Goal: Transaction & Acquisition: Book appointment/travel/reservation

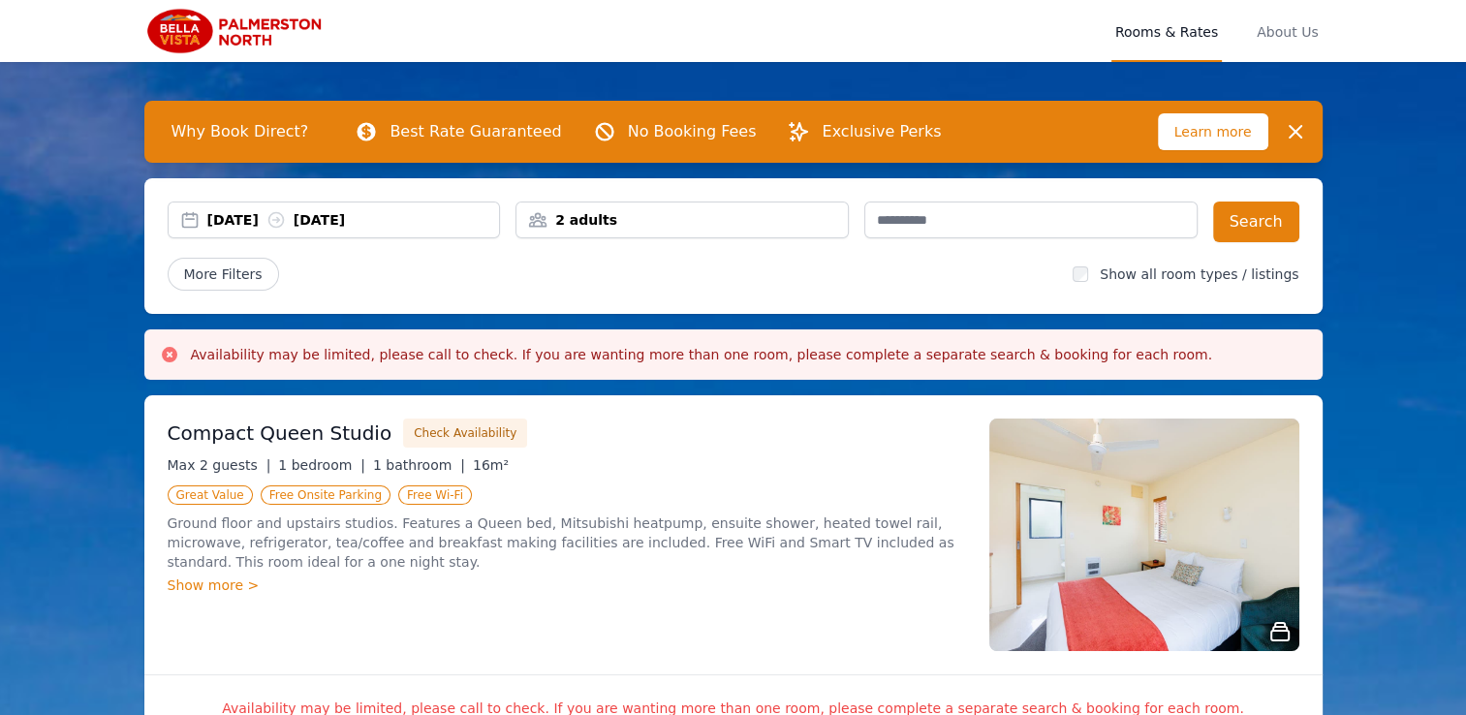
click at [232, 218] on div "[DATE] [DATE]" at bounding box center [353, 219] width 293 height 19
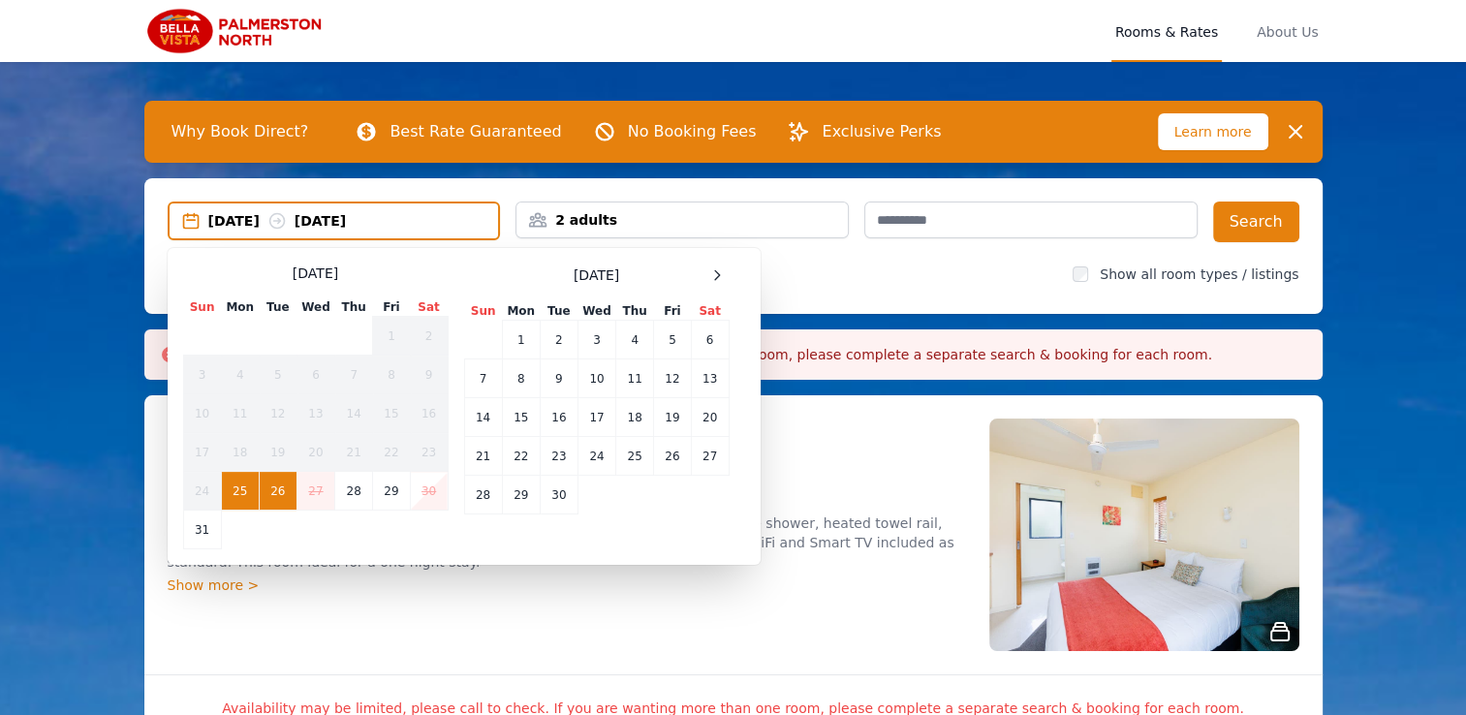
click at [275, 490] on td "26" at bounding box center [278, 491] width 38 height 39
click at [272, 485] on td "26" at bounding box center [278, 491] width 38 height 39
drag, startPoint x: 272, startPoint y: 485, endPoint x: 358, endPoint y: 213, distance: 285.5
click at [358, 213] on div "[DATE] [DATE]" at bounding box center [353, 220] width 291 height 19
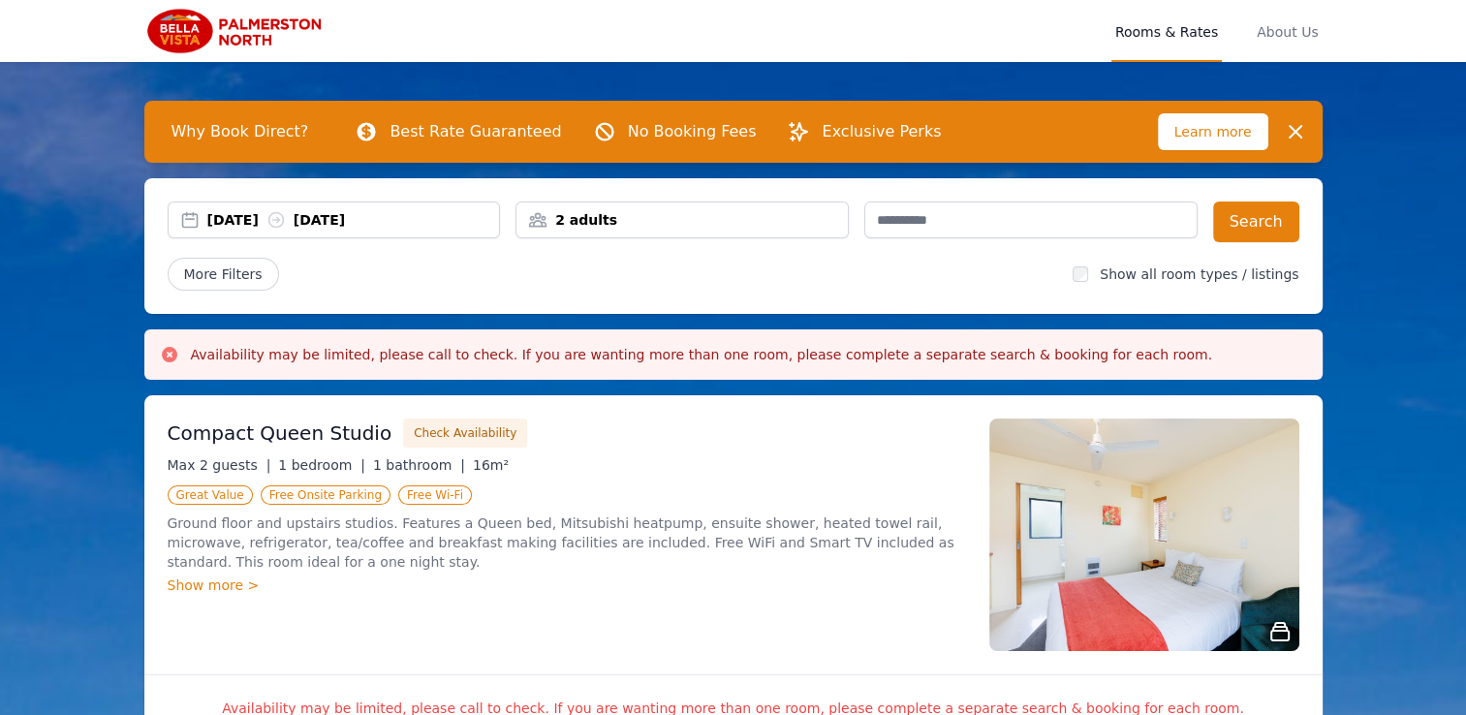
click at [248, 211] on div "[DATE] [DATE]" at bounding box center [353, 219] width 293 height 19
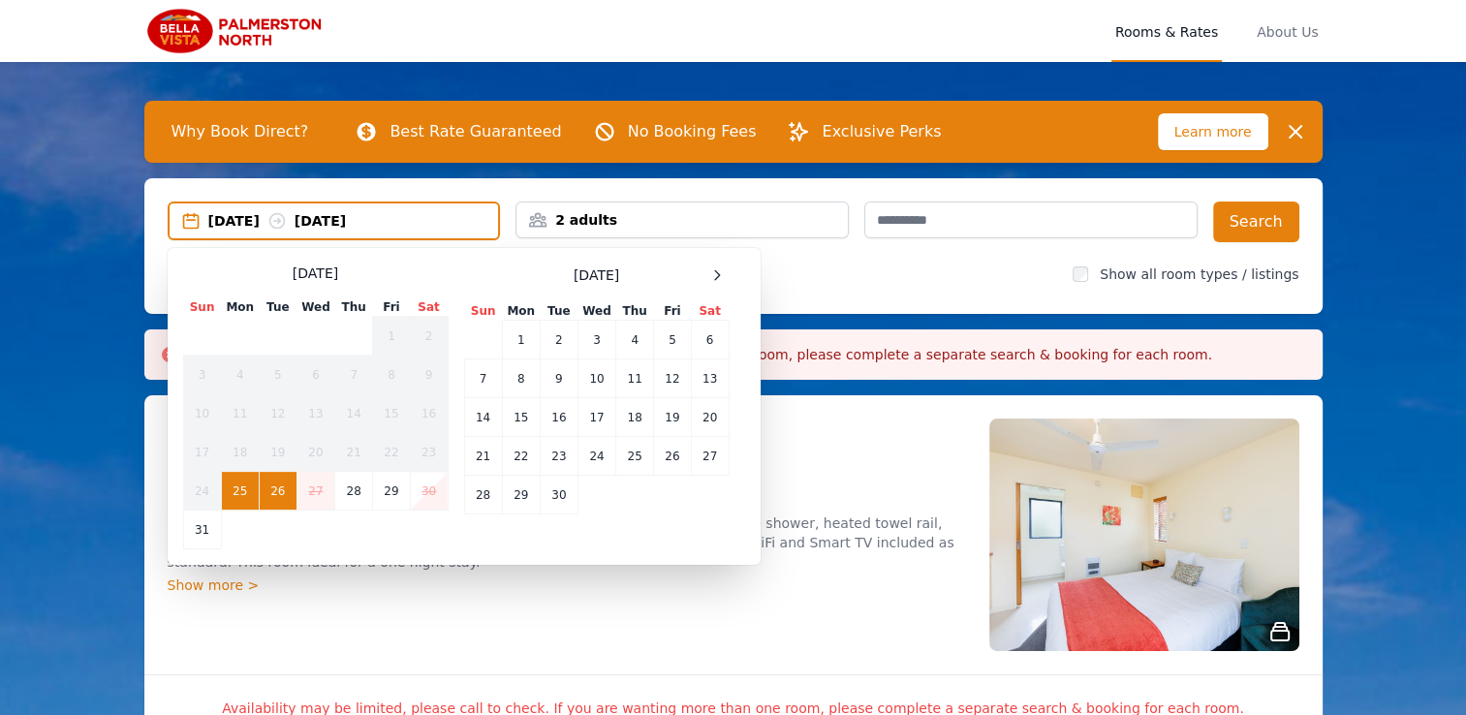
click at [282, 483] on td "26" at bounding box center [278, 491] width 38 height 39
click at [340, 540] on table "Sun Mon Tue Wed Thu Fri Sat 1 2 3 4 5 6 7 8 9 10 11 12 13 14 15 16 17 18 19 20 …" at bounding box center [315, 423] width 265 height 251
click at [204, 222] on div "[DATE] [DATE]" at bounding box center [334, 220] width 329 height 19
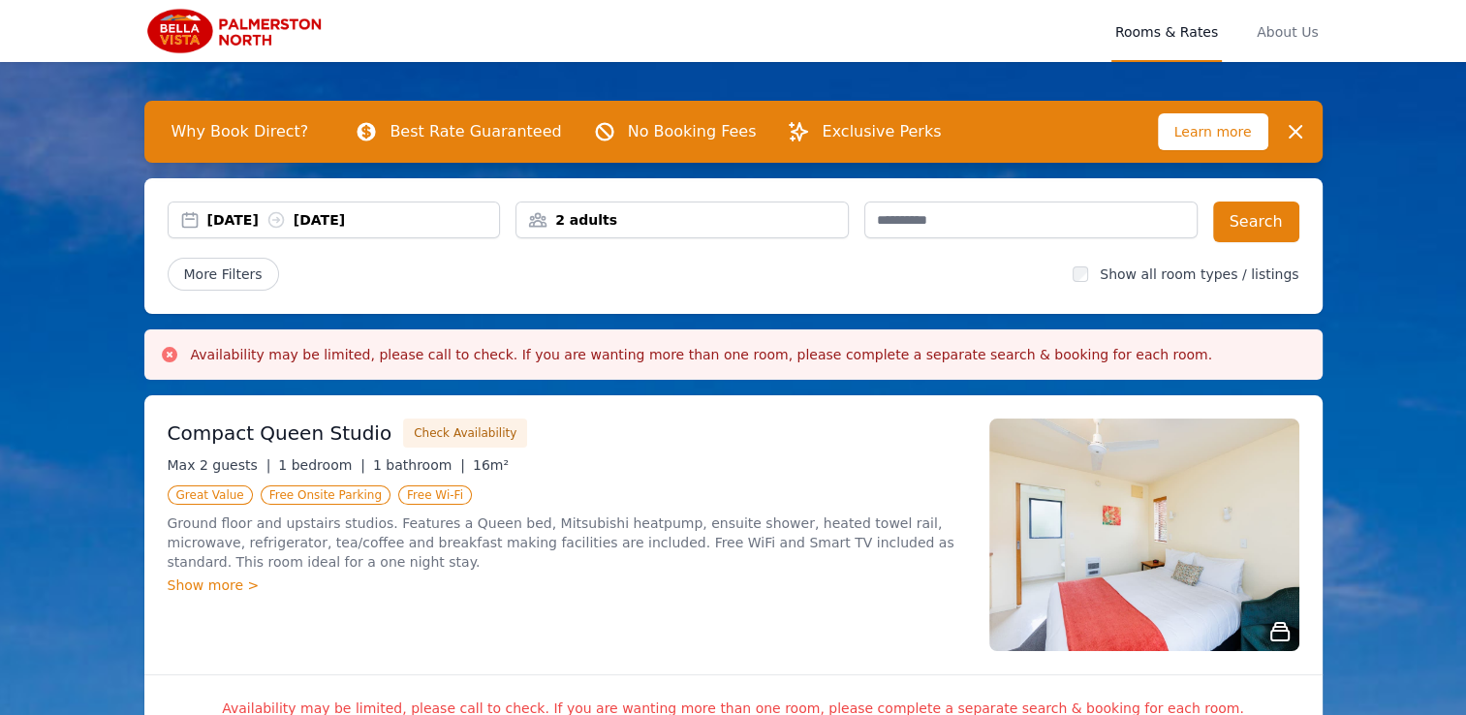
click at [194, 217] on div "[DATE] [DATE]" at bounding box center [334, 219] width 331 height 19
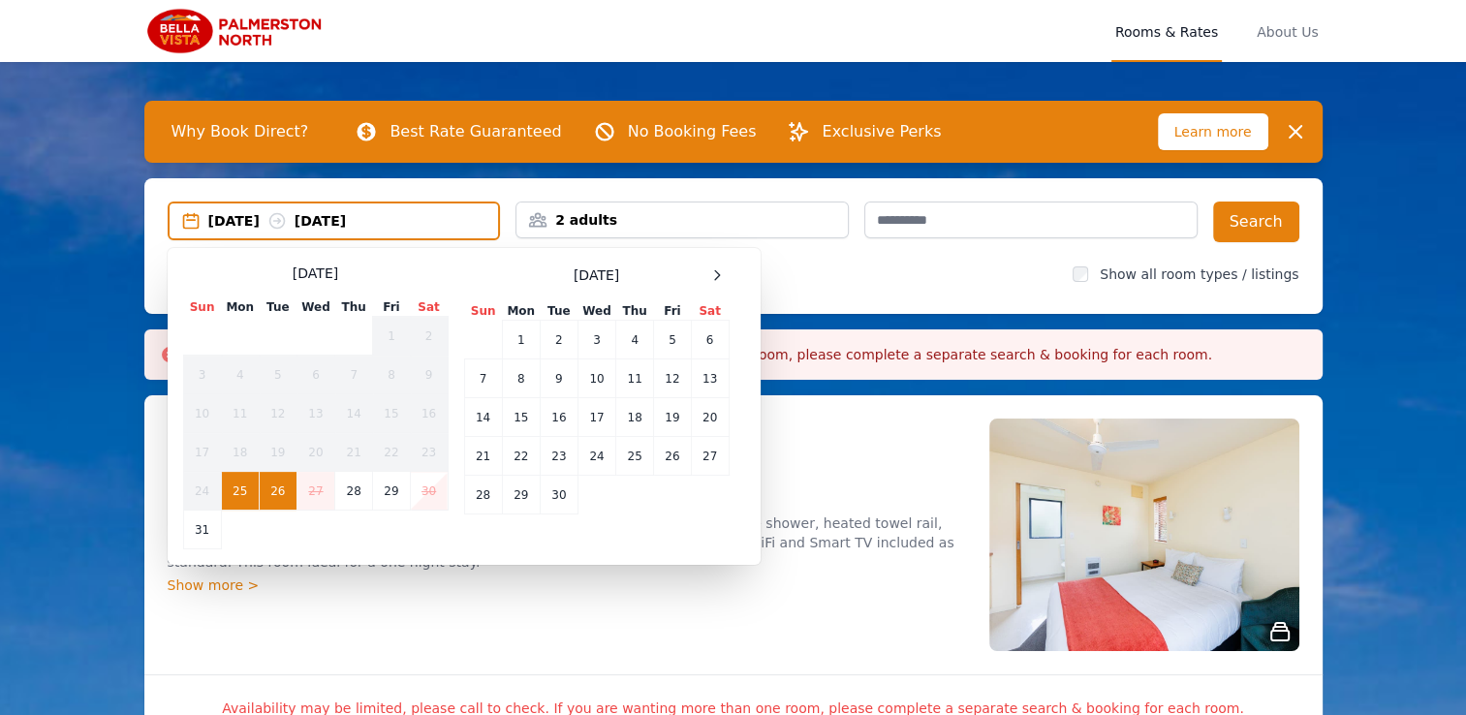
click at [283, 494] on td "26" at bounding box center [278, 491] width 38 height 39
click at [314, 488] on td "27" at bounding box center [315, 491] width 38 height 39
click at [285, 489] on td "26" at bounding box center [278, 491] width 38 height 39
click at [557, 182] on div "[DATE] [DATE] Select Dates [DATE] Sun Mon Tue Wed Thu Fri Sat 1 2 3 4 5 6 7 8 9…" at bounding box center [733, 246] width 1178 height 136
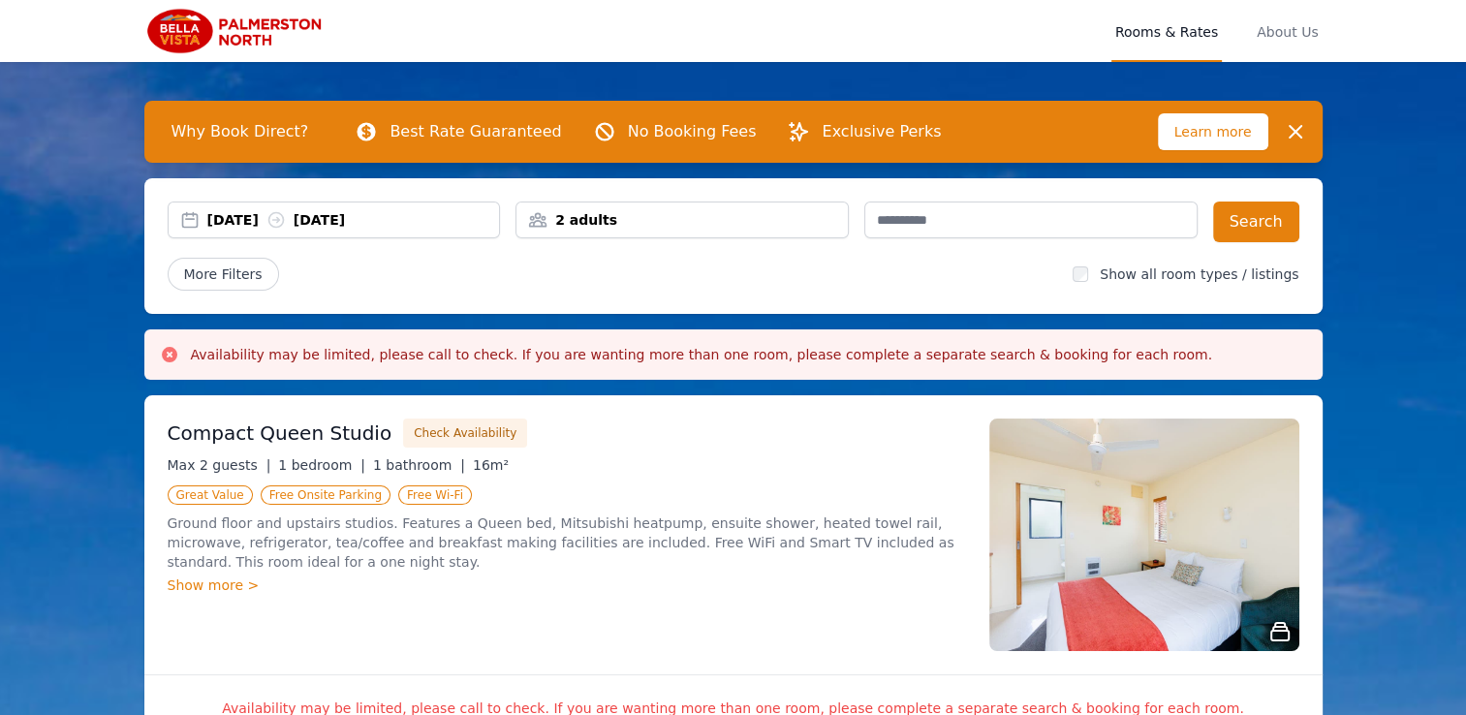
click at [381, 281] on div "More Filters" at bounding box center [613, 274] width 890 height 33
click at [1281, 134] on button "Dismiss" at bounding box center [1295, 131] width 39 height 39
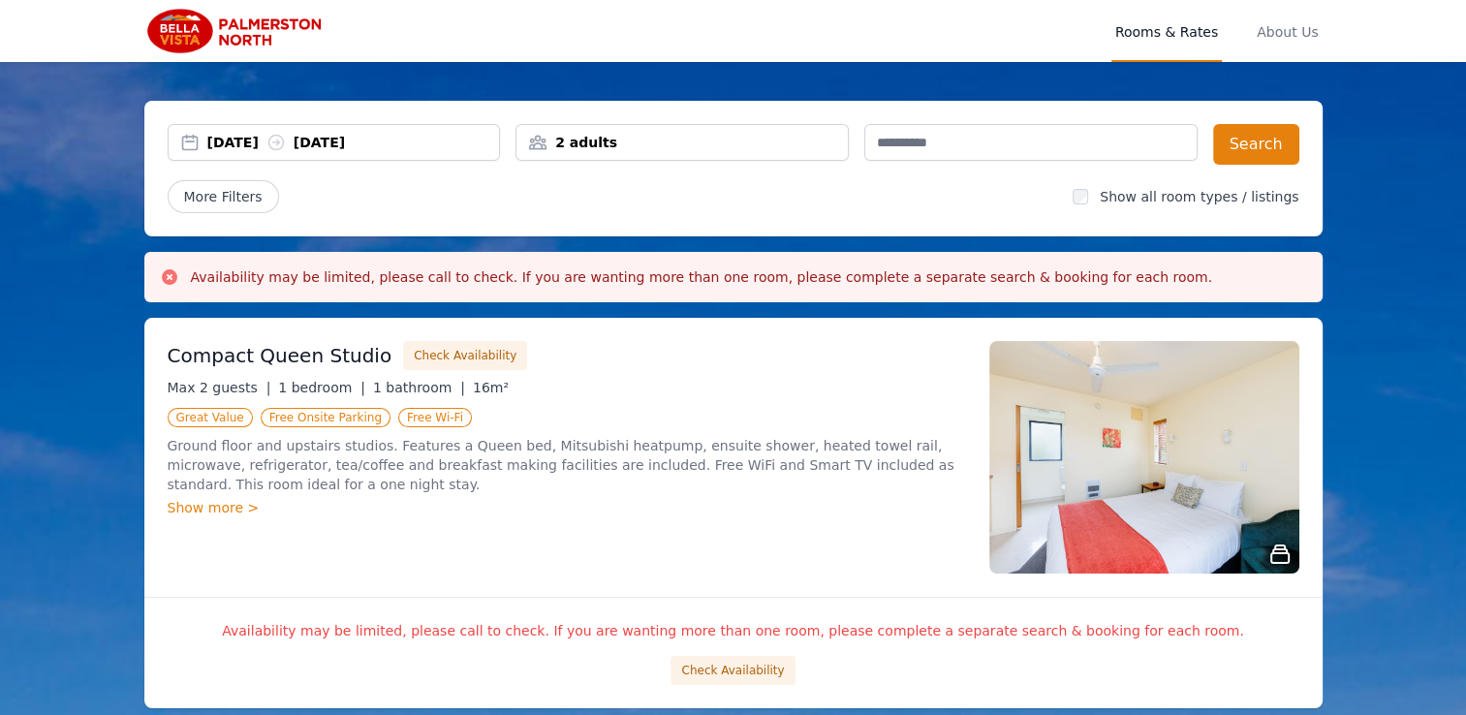
click at [190, 145] on div "[DATE] [DATE]" at bounding box center [334, 142] width 331 height 19
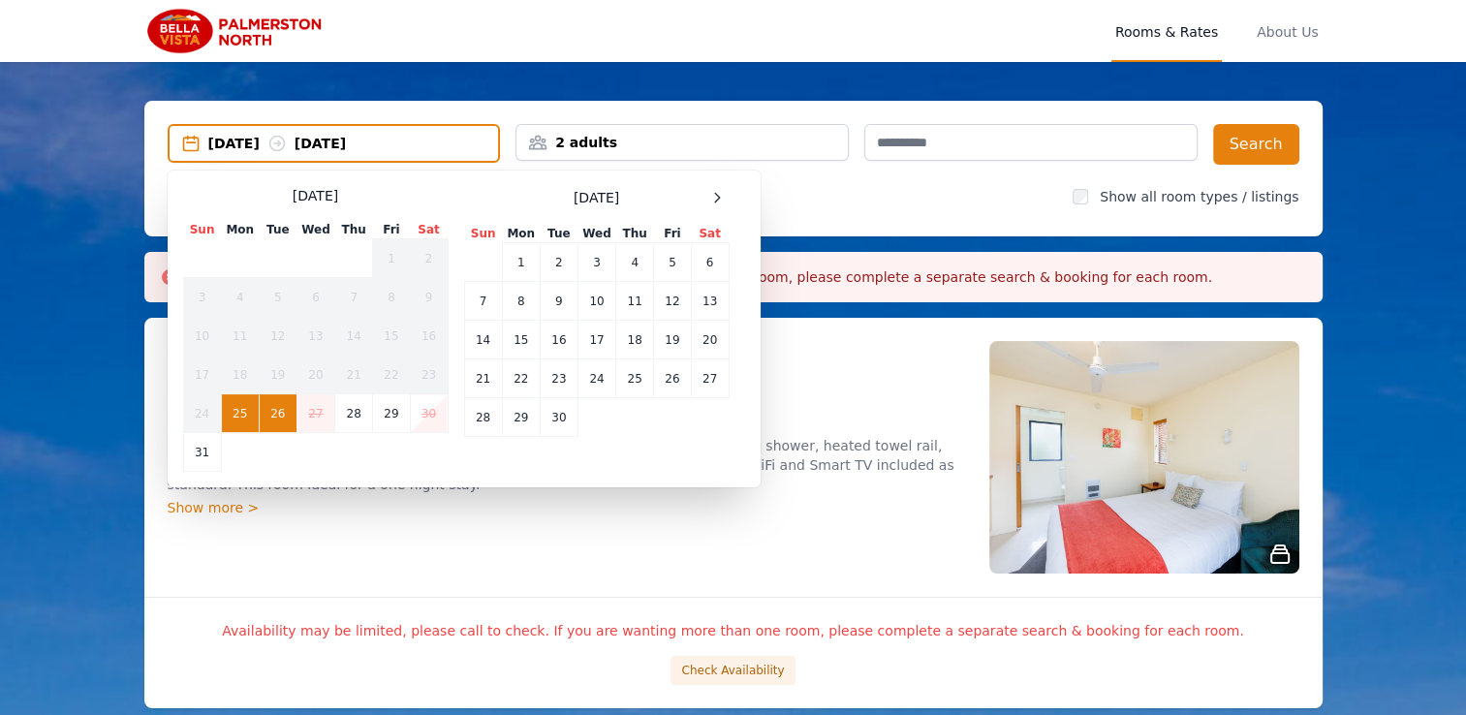
click at [283, 426] on td "26" at bounding box center [278, 413] width 38 height 39
click at [809, 578] on div "Compact Queen Studio Check Availability Max 2 guests | 1 bedroom | 1 bathroom |…" at bounding box center [733, 457] width 1178 height 279
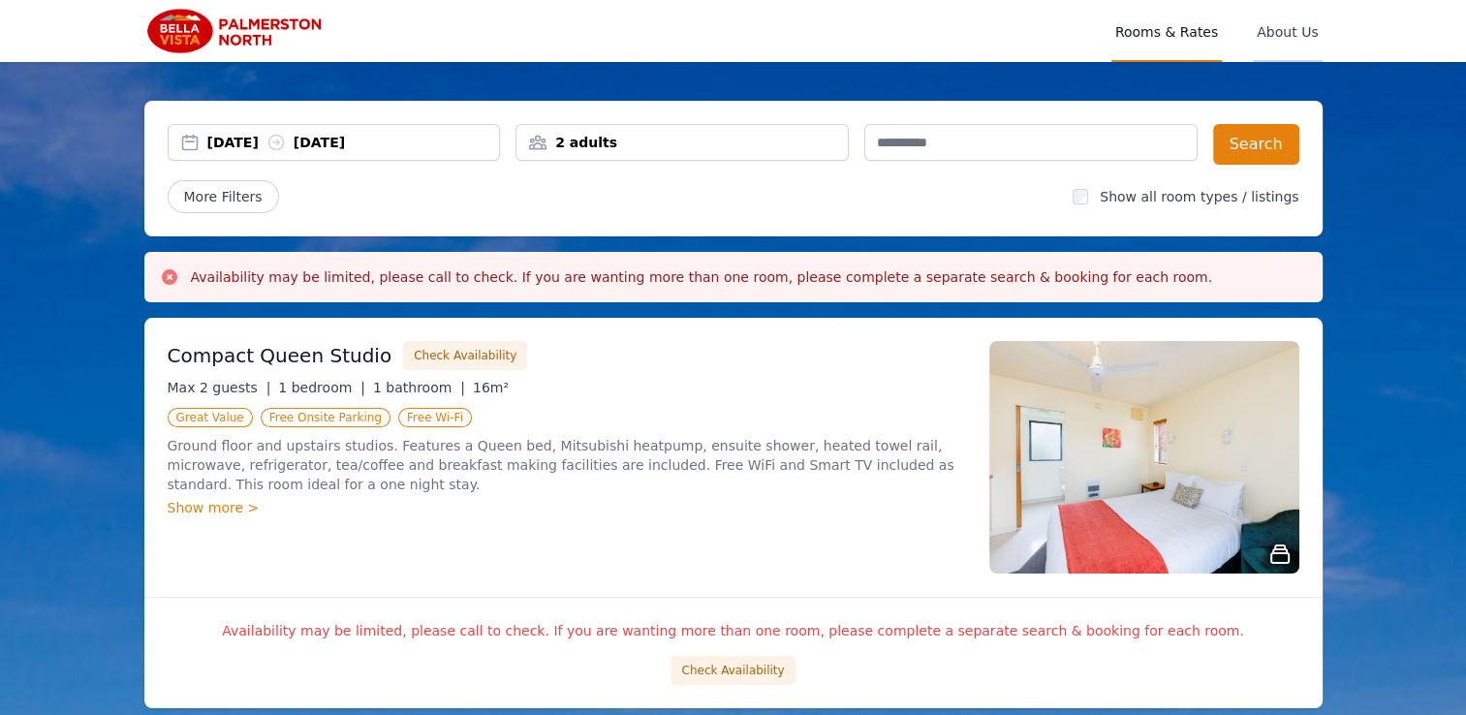
click at [1300, 32] on span "About Us" at bounding box center [1286, 31] width 69 height 62
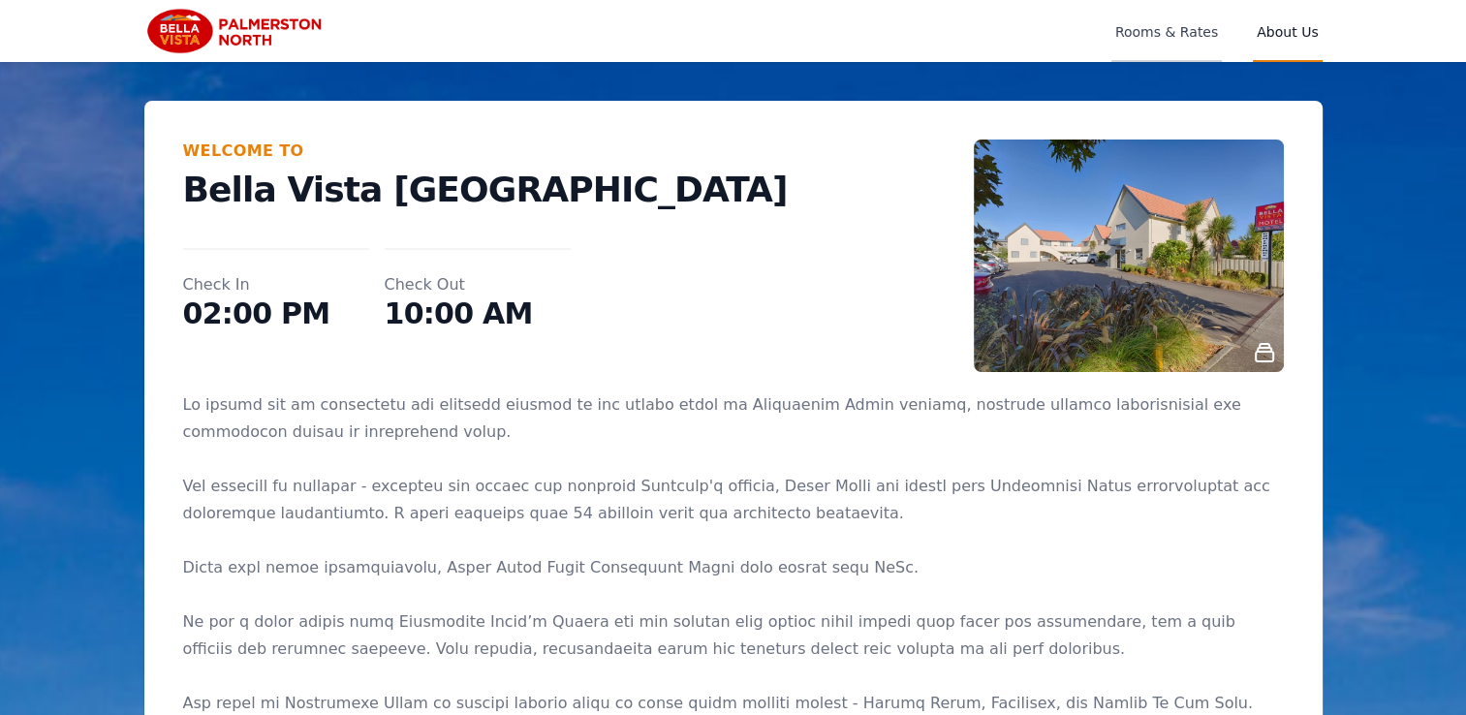
click at [1169, 25] on span "Rooms & Rates" at bounding box center [1166, 31] width 110 height 62
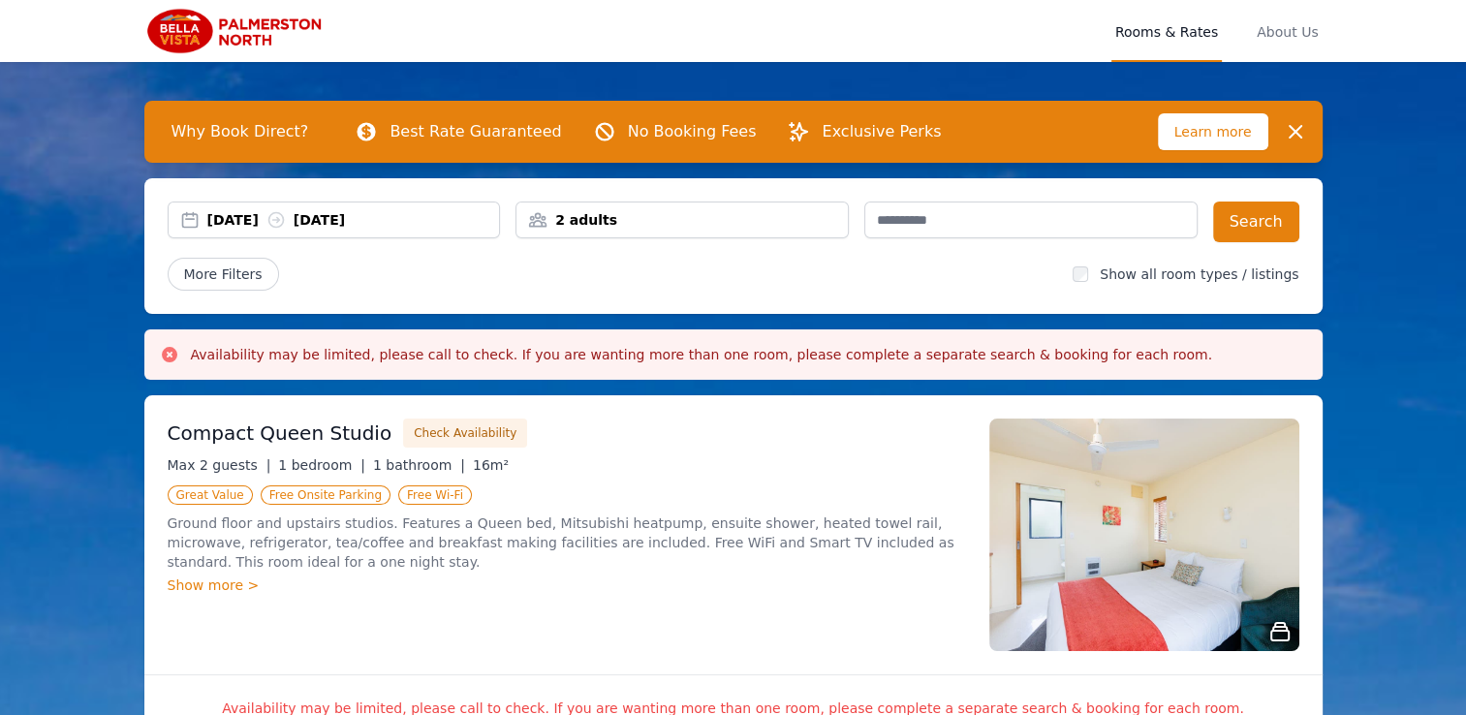
click at [1301, 35] on span "About Us" at bounding box center [1286, 31] width 69 height 62
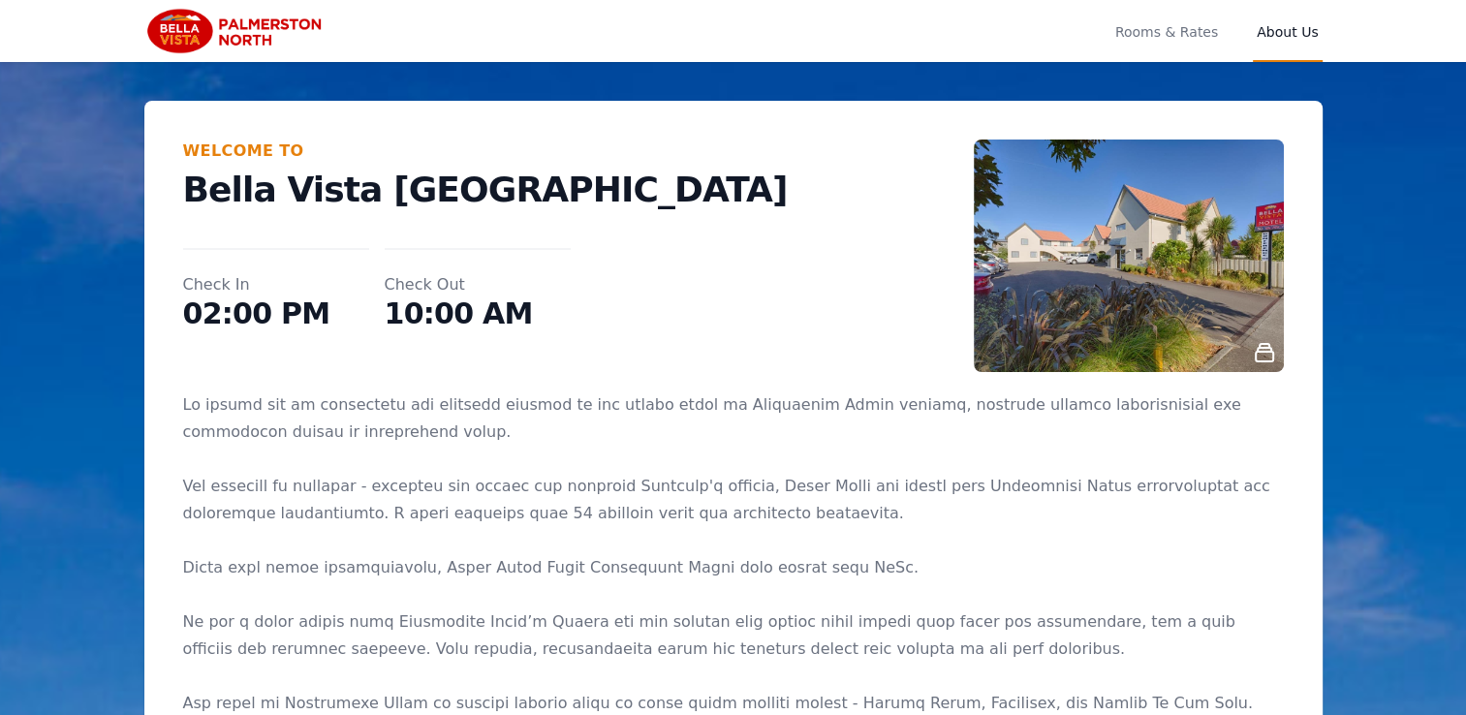
click at [232, 180] on p "Bella Vista [GEOGRAPHIC_DATA]" at bounding box center [578, 189] width 790 height 39
click at [531, 312] on dd "10:00 AM" at bounding box center [478, 313] width 186 height 35
click at [952, 47] on div "Rooms & Rates About Us" at bounding box center [733, 31] width 1178 height 62
